Goal: Navigation & Orientation: Find specific page/section

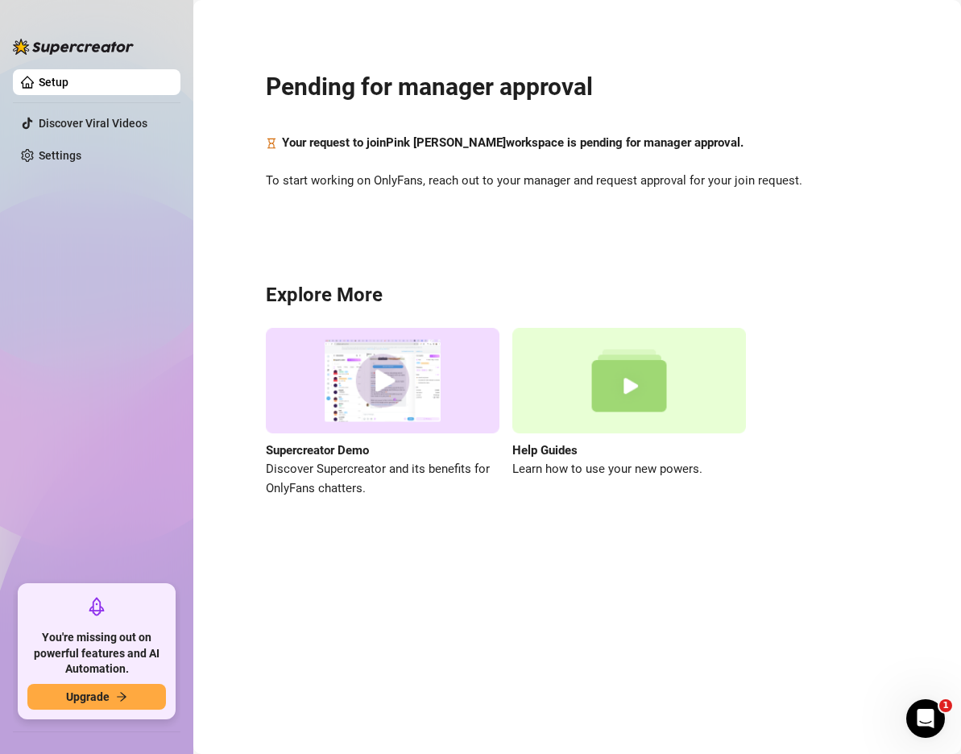
click at [35, 221] on ul "Setup Discover Viral Videos Settings" at bounding box center [96, 320] width 167 height 515
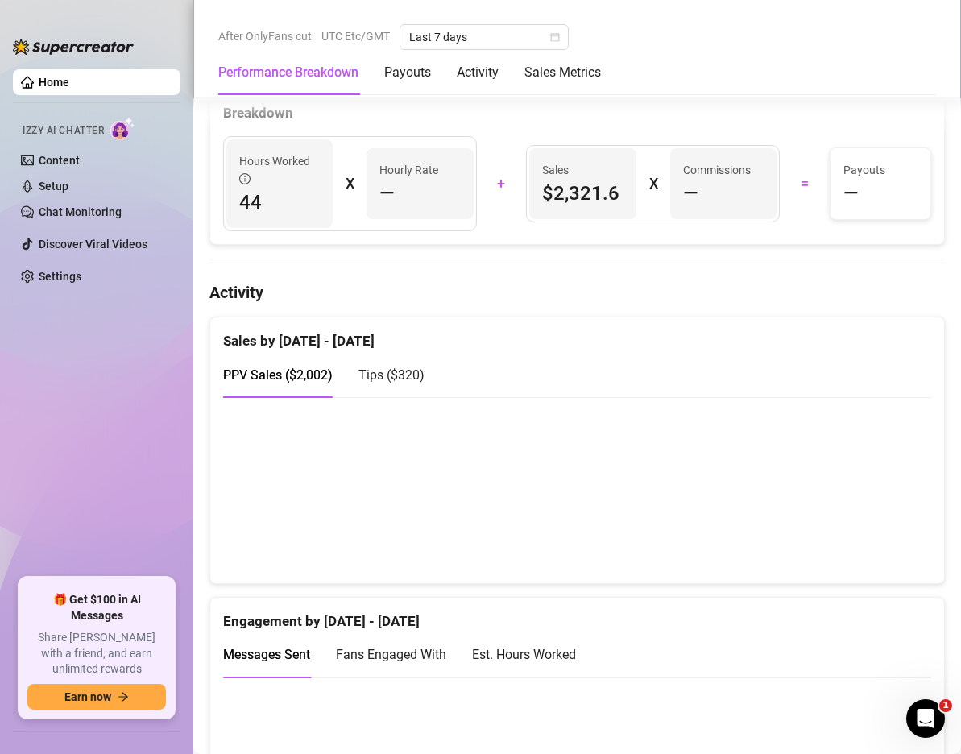
scroll to position [403, 0]
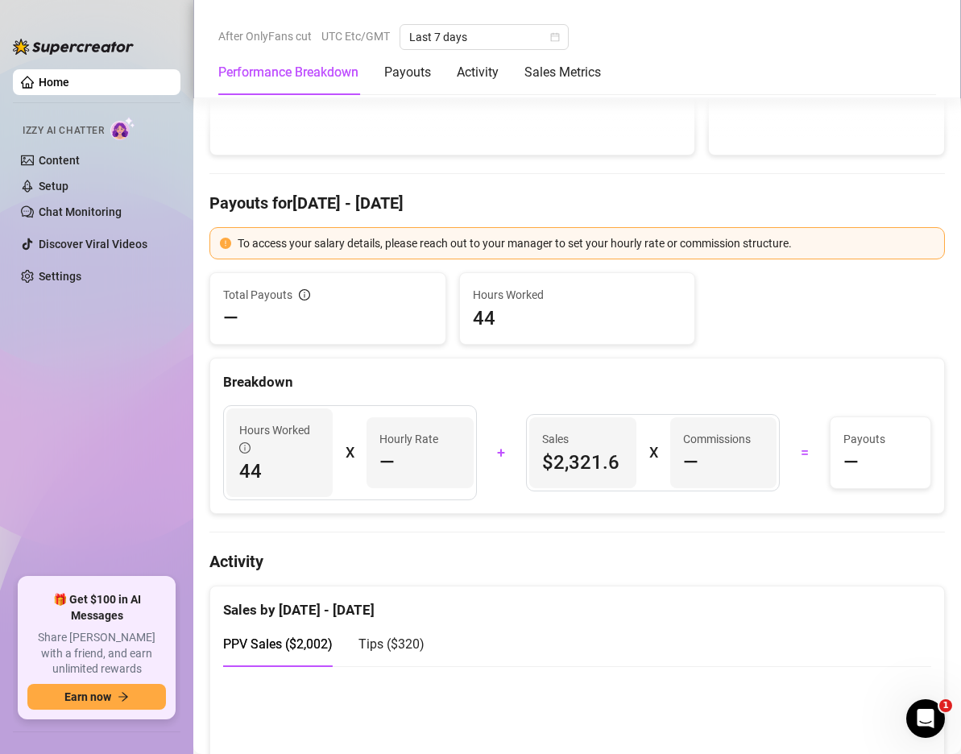
click at [65, 77] on link "Home" at bounding box center [54, 82] width 31 height 13
click at [699, 32] on div "After OnlyFans cut UTC Etc/GMT Last 7 days" at bounding box center [576, 37] width 717 height 26
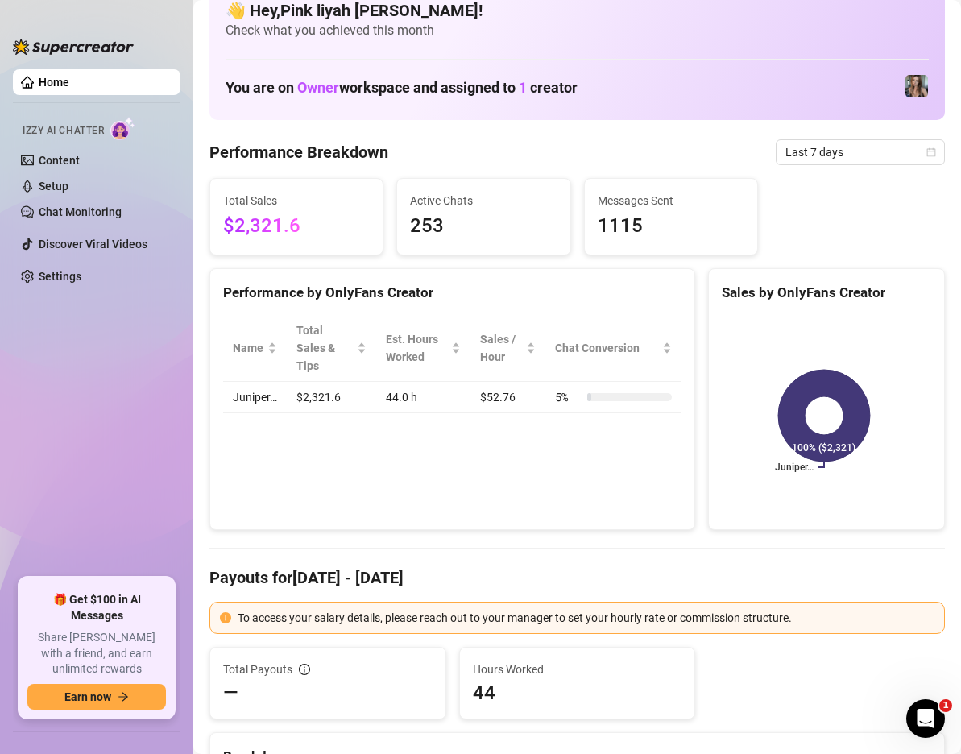
scroll to position [0, 0]
